Goal: Obtain resource: Obtain resource

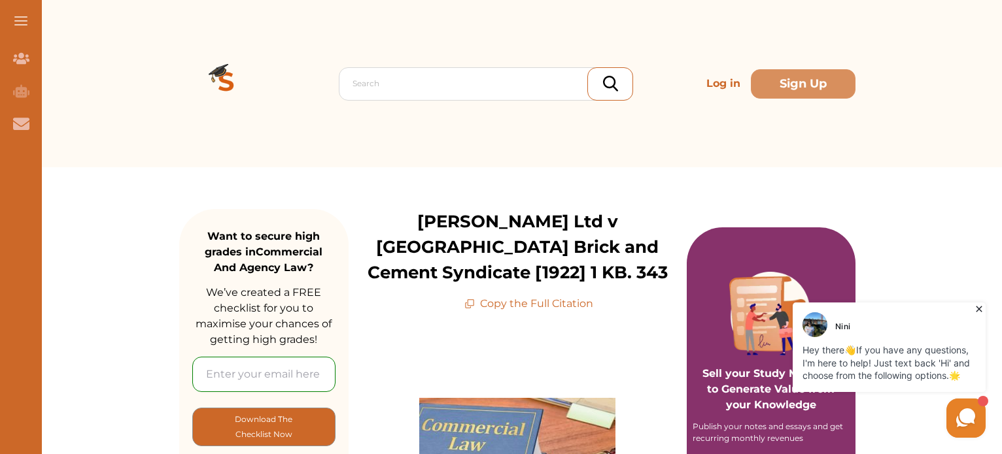
click at [476, 306] on p "Copy the Full Citation" at bounding box center [528, 304] width 129 height 16
click at [505, 305] on p "Copy the Full Citation" at bounding box center [528, 304] width 129 height 16
click at [472, 305] on icon at bounding box center [469, 304] width 10 height 10
click at [471, 305] on icon at bounding box center [469, 304] width 10 height 10
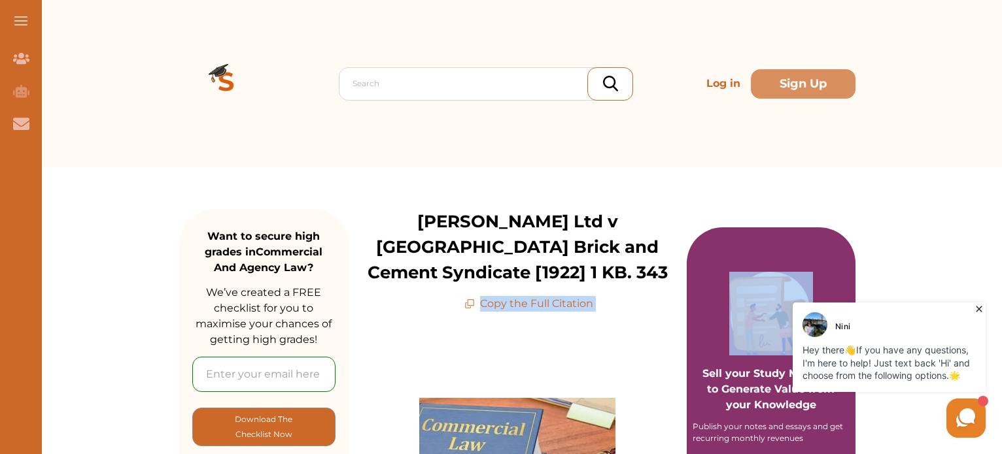
click at [471, 305] on icon at bounding box center [469, 304] width 10 height 10
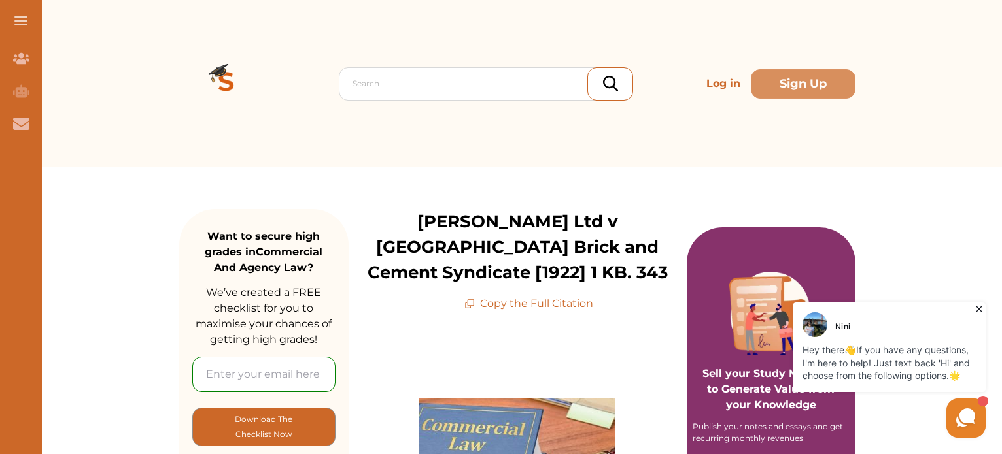
click at [466, 304] on icon at bounding box center [468, 306] width 6 height 6
click at [478, 303] on p "Copy the Full Citation" at bounding box center [528, 304] width 129 height 16
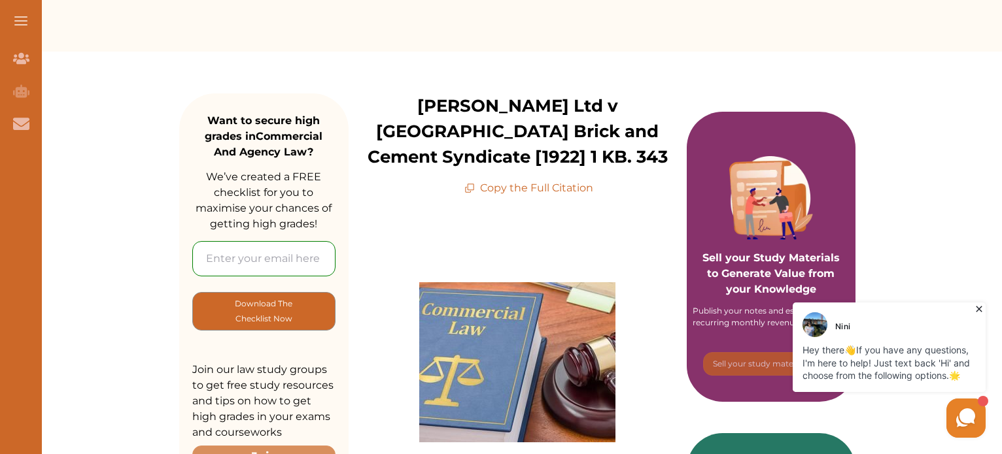
scroll to position [139, 0]
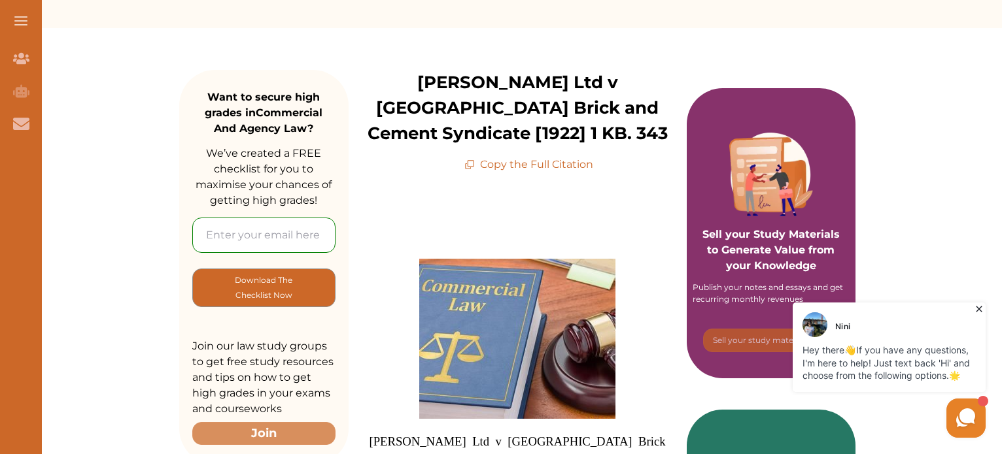
click at [493, 163] on p "Copy the Full Citation" at bounding box center [528, 165] width 129 height 16
